Goal: Complete application form

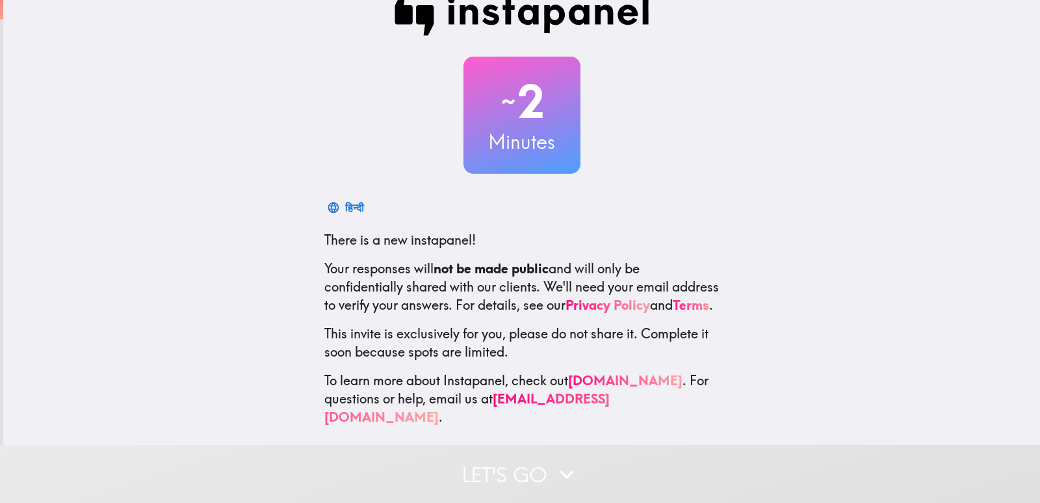
scroll to position [38, 0]
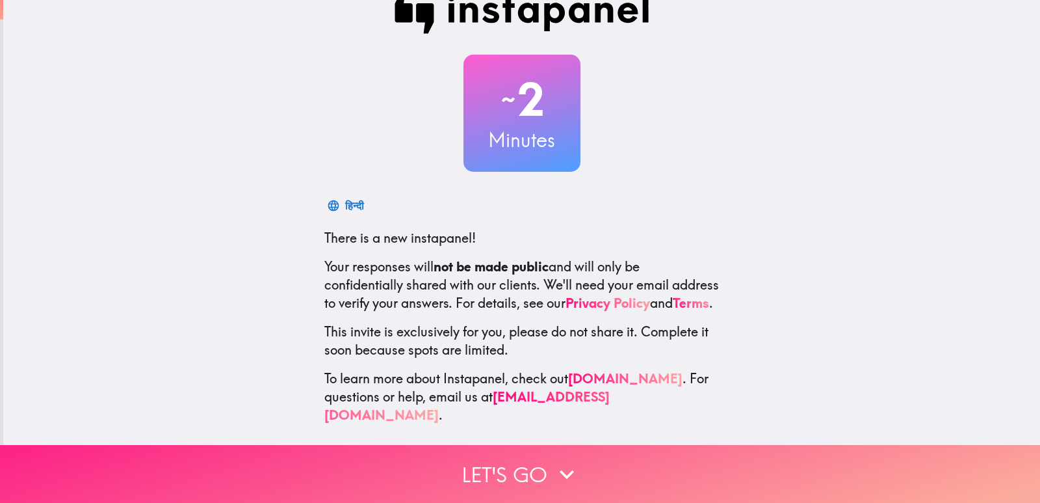
click at [541, 462] on button "Let's go" at bounding box center [520, 474] width 1040 height 58
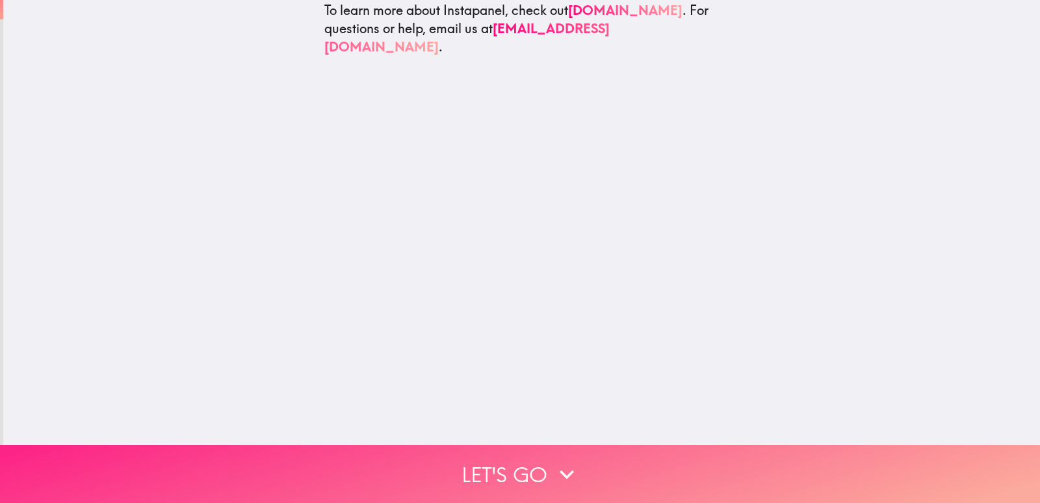
scroll to position [0, 0]
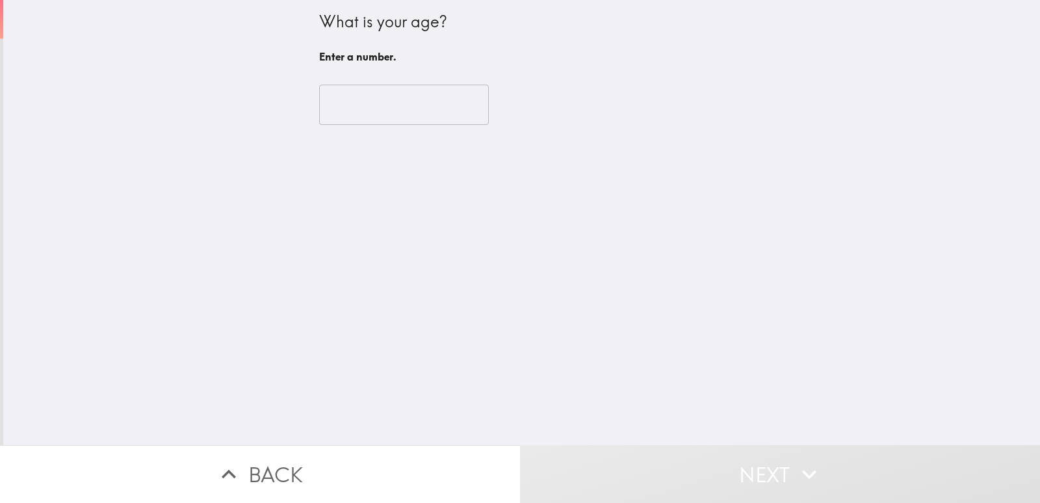
click at [417, 97] on input "number" at bounding box center [404, 105] width 170 height 40
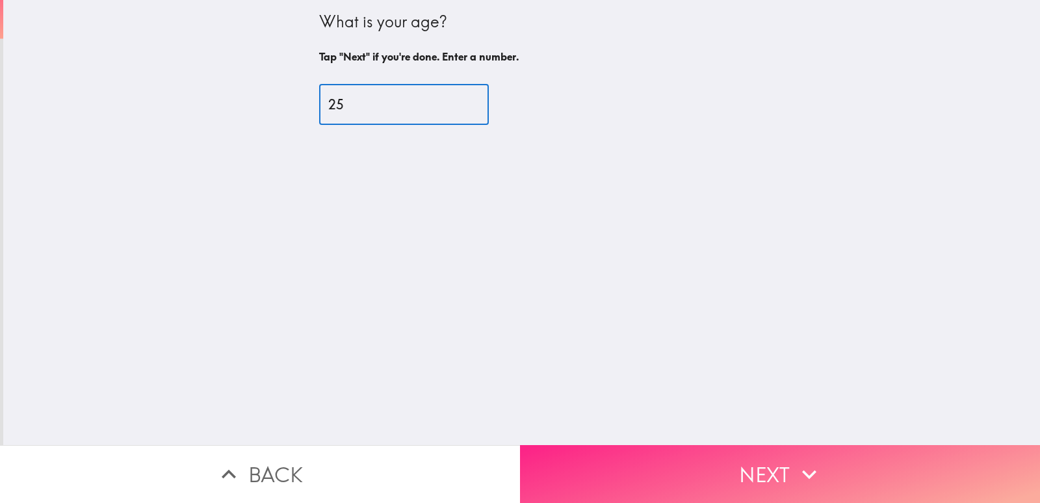
type input "25"
click at [795, 478] on icon "button" at bounding box center [809, 474] width 29 height 29
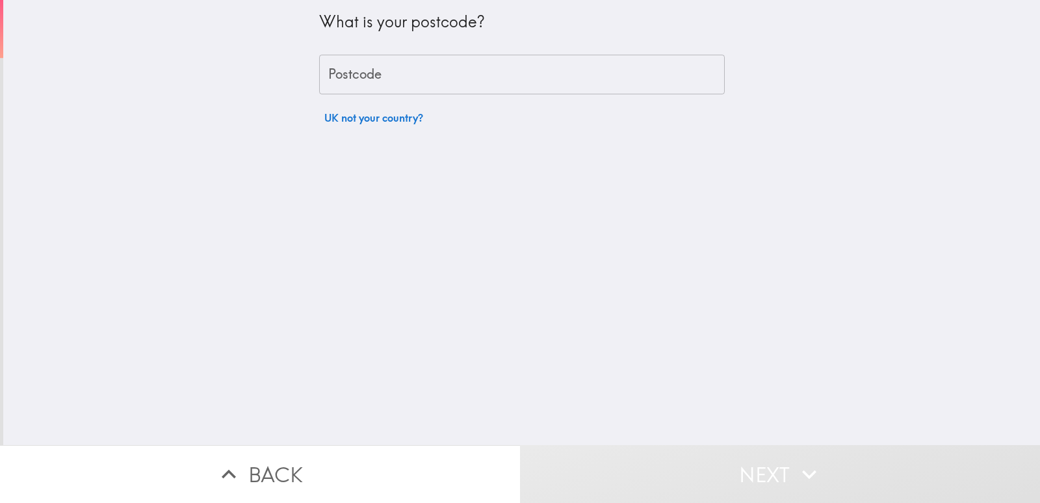
click at [401, 70] on input "Postcode" at bounding box center [522, 75] width 406 height 40
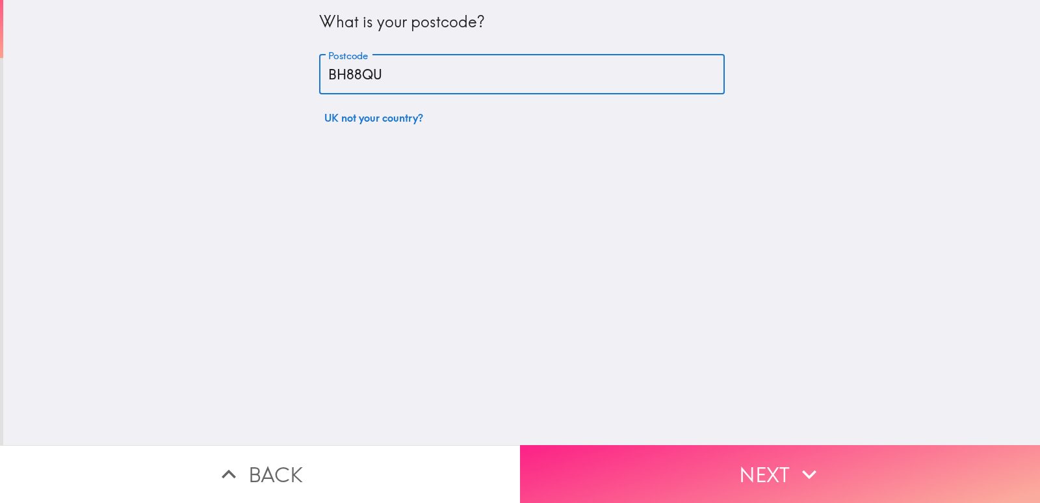
type input "BH88QU"
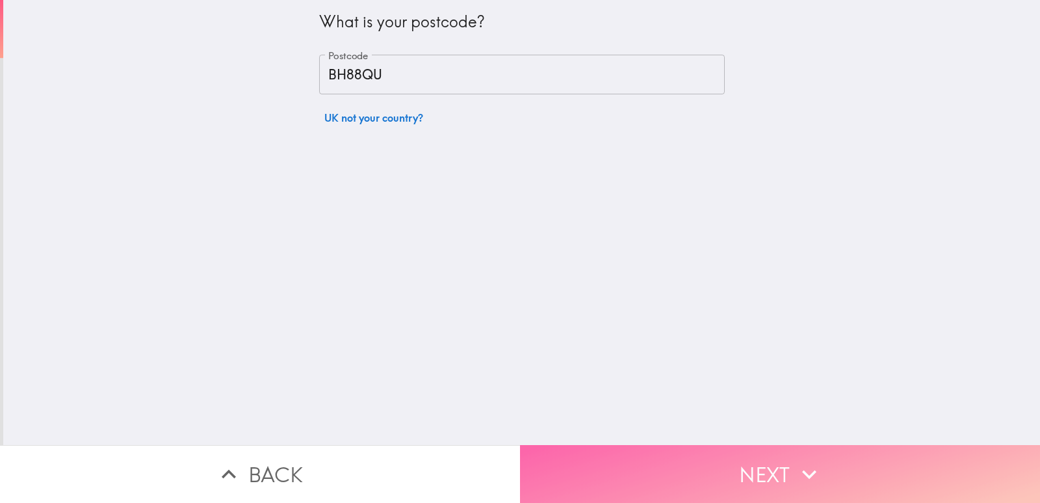
click at [721, 469] on button "Next" at bounding box center [780, 474] width 520 height 58
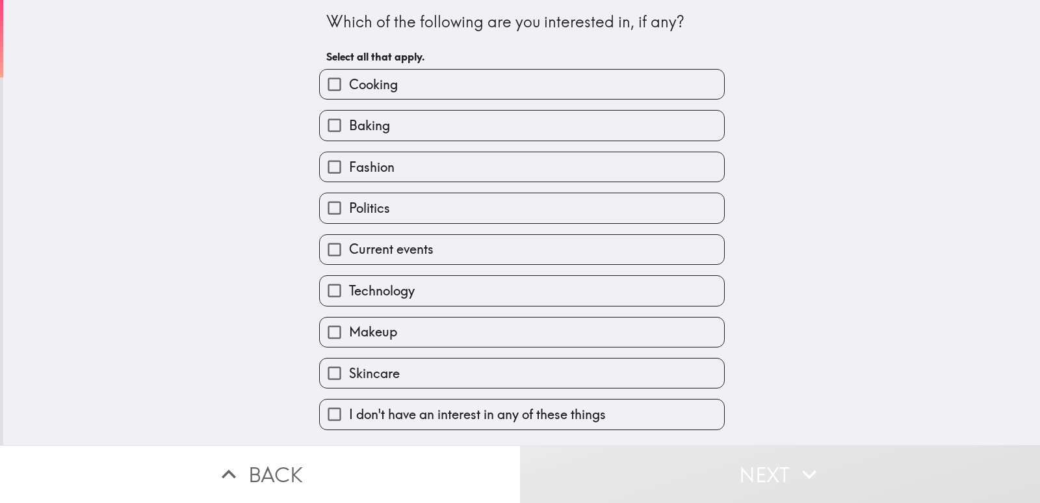
click at [407, 78] on label "Cooking" at bounding box center [522, 84] width 404 height 29
click at [349, 78] on input "Cooking" at bounding box center [334, 84] width 29 height 29
checkbox input "true"
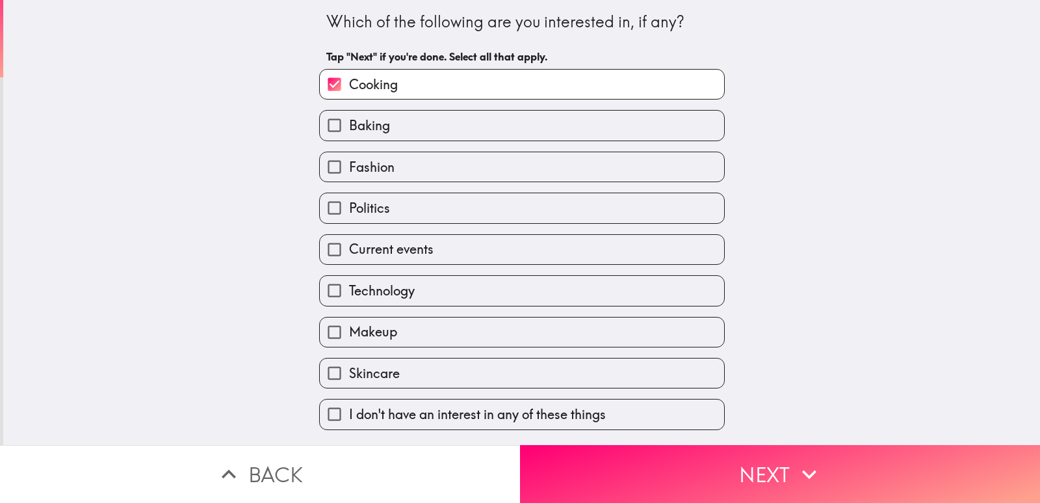
click at [401, 137] on label "Baking" at bounding box center [522, 125] width 404 height 29
click at [349, 137] on input "Baking" at bounding box center [334, 125] width 29 height 29
checkbox input "true"
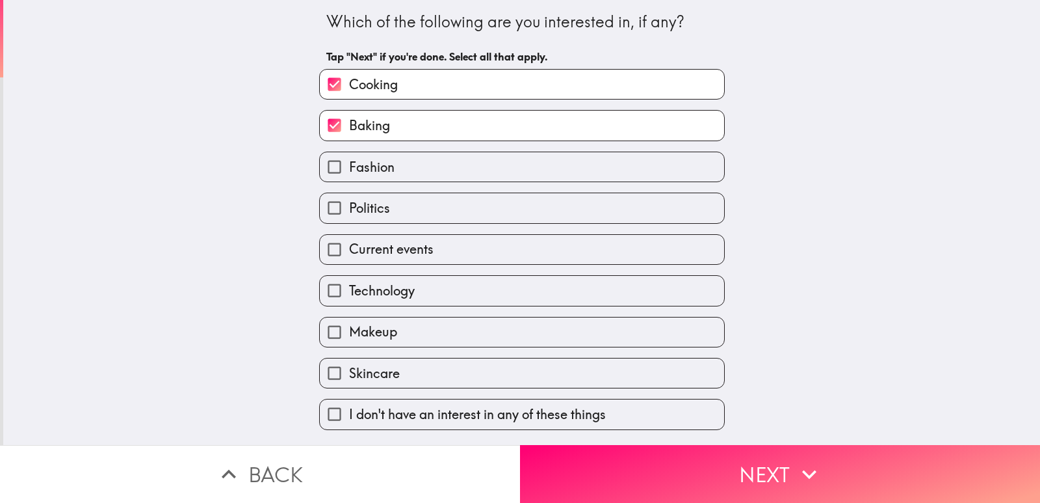
click at [397, 174] on label "Fashion" at bounding box center [522, 166] width 404 height 29
click at [349, 174] on input "Fashion" at bounding box center [334, 166] width 29 height 29
checkbox input "true"
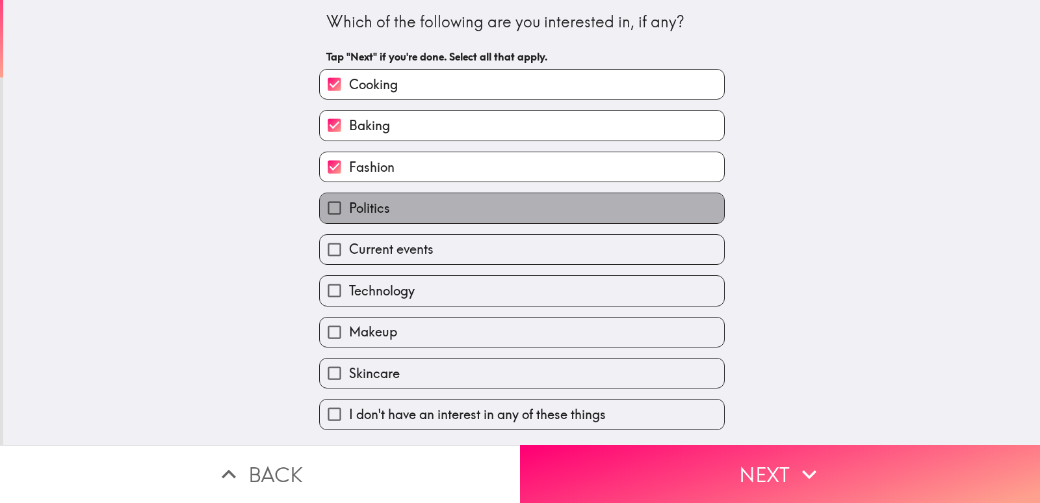
click at [397, 210] on label "Politics" at bounding box center [522, 207] width 404 height 29
click at [349, 210] on input "Politics" at bounding box center [334, 207] width 29 height 29
checkbox input "true"
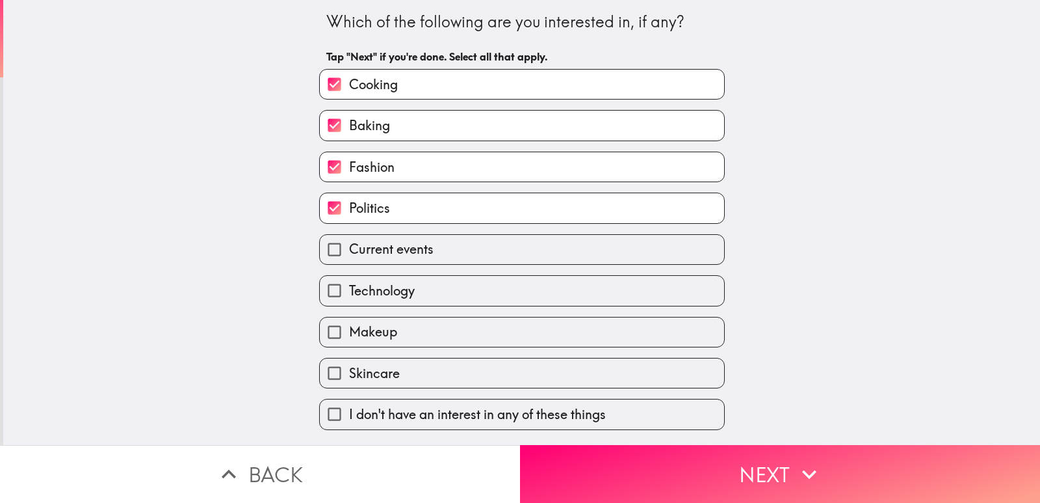
click at [406, 256] on span "Current events" at bounding box center [391, 249] width 85 height 18
click at [349, 256] on input "Current events" at bounding box center [334, 249] width 29 height 29
checkbox input "true"
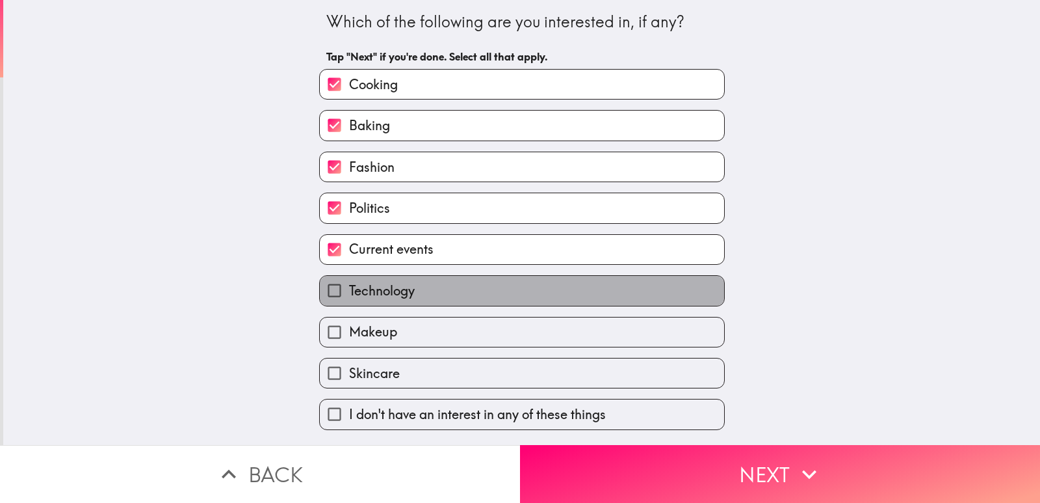
click at [391, 280] on label "Technology" at bounding box center [522, 290] width 404 height 29
click at [349, 280] on input "Technology" at bounding box center [334, 290] width 29 height 29
checkbox input "true"
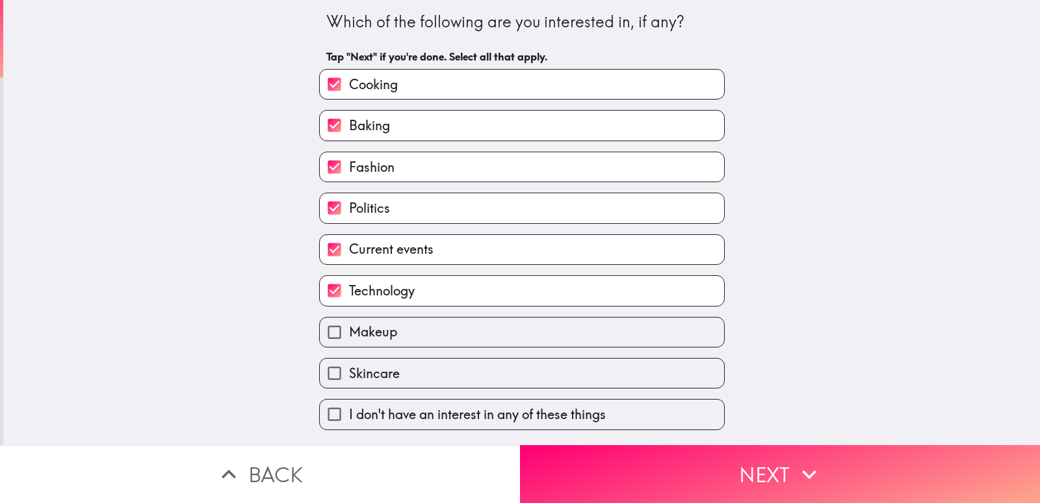
click at [393, 337] on label "Makeup" at bounding box center [522, 331] width 404 height 29
click at [349, 337] on input "Makeup" at bounding box center [334, 331] width 29 height 29
checkbox input "true"
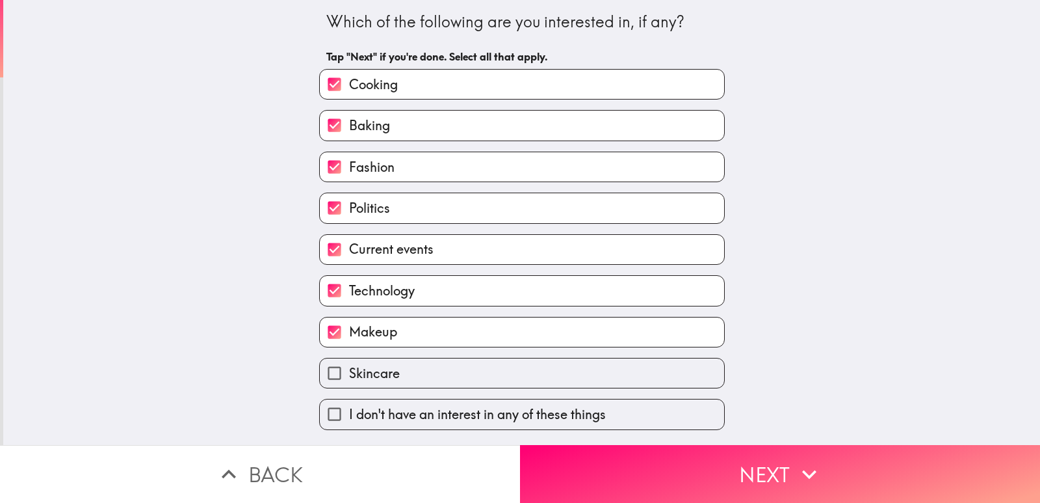
click at [406, 374] on label "Skincare" at bounding box center [522, 372] width 404 height 29
click at [349, 374] on input "Skincare" at bounding box center [334, 372] width 29 height 29
checkbox input "true"
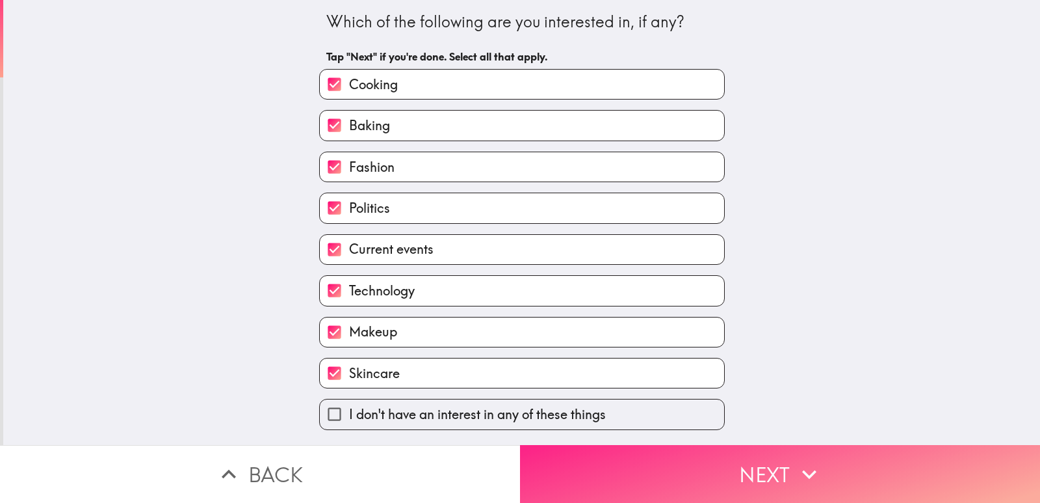
click at [752, 467] on button "Next" at bounding box center [780, 474] width 520 height 58
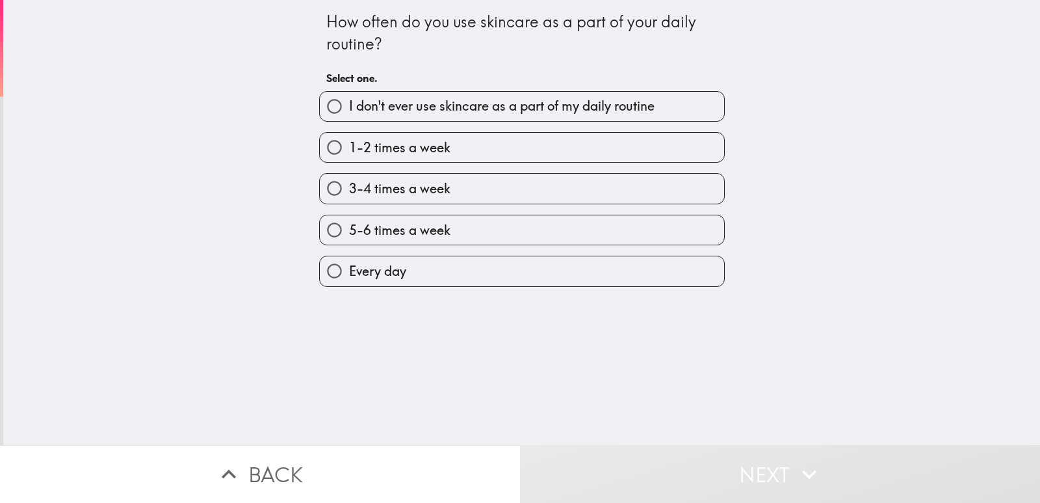
click at [392, 109] on span "I don't ever use skincare as a part of my daily routine" at bounding box center [502, 106] width 306 height 18
click at [349, 109] on input "I don't ever use skincare as a part of my daily routine" at bounding box center [334, 106] width 29 height 29
radio input "true"
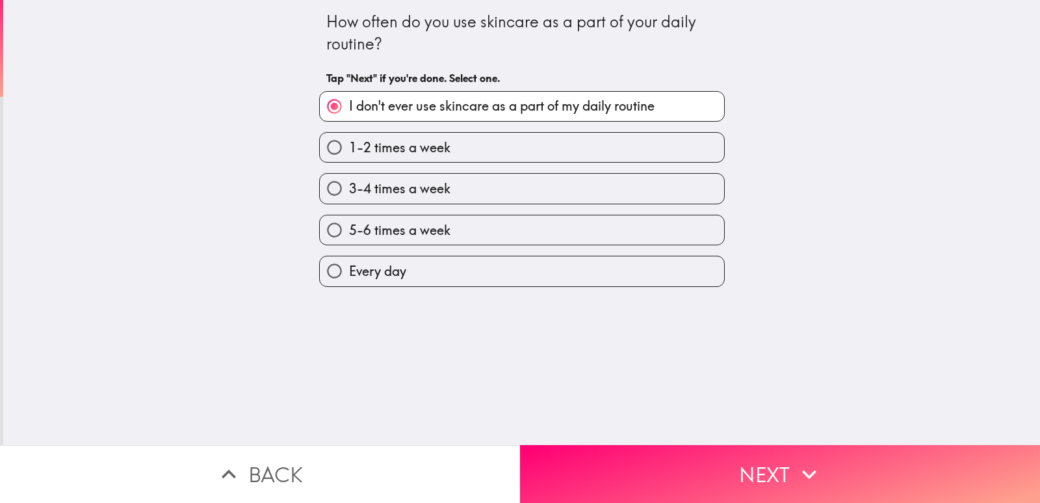
click at [397, 155] on span "1-2 times a week" at bounding box center [399, 148] width 101 height 18
click at [349, 155] on input "1-2 times a week" at bounding box center [334, 147] width 29 height 29
radio input "true"
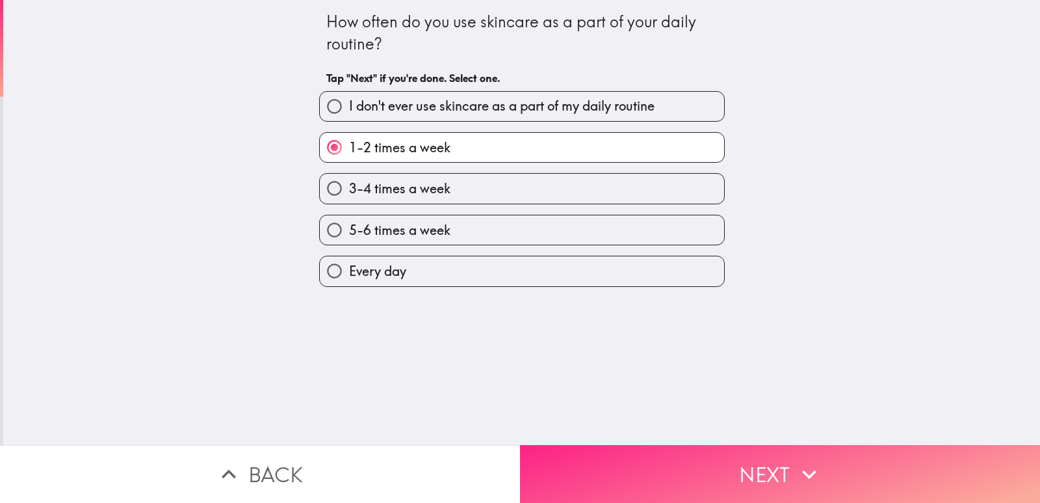
click at [715, 450] on button "Next" at bounding box center [780, 474] width 520 height 58
